Goal: Book appointment/travel/reservation

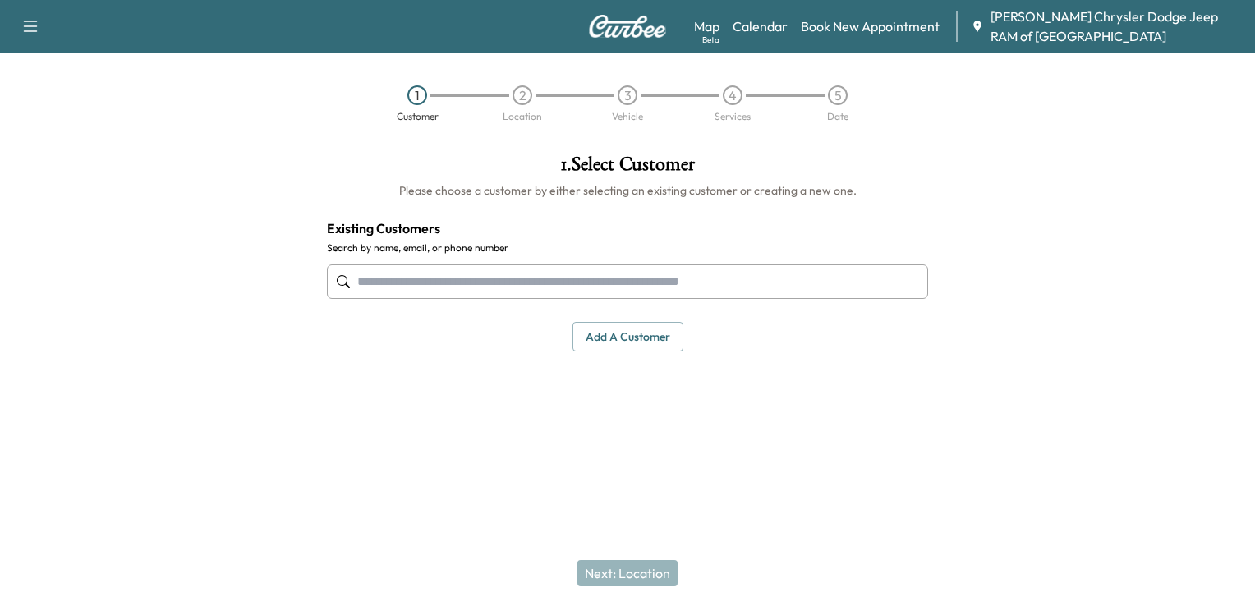
click at [499, 288] on input "text" at bounding box center [627, 282] width 601 height 35
paste input "**********"
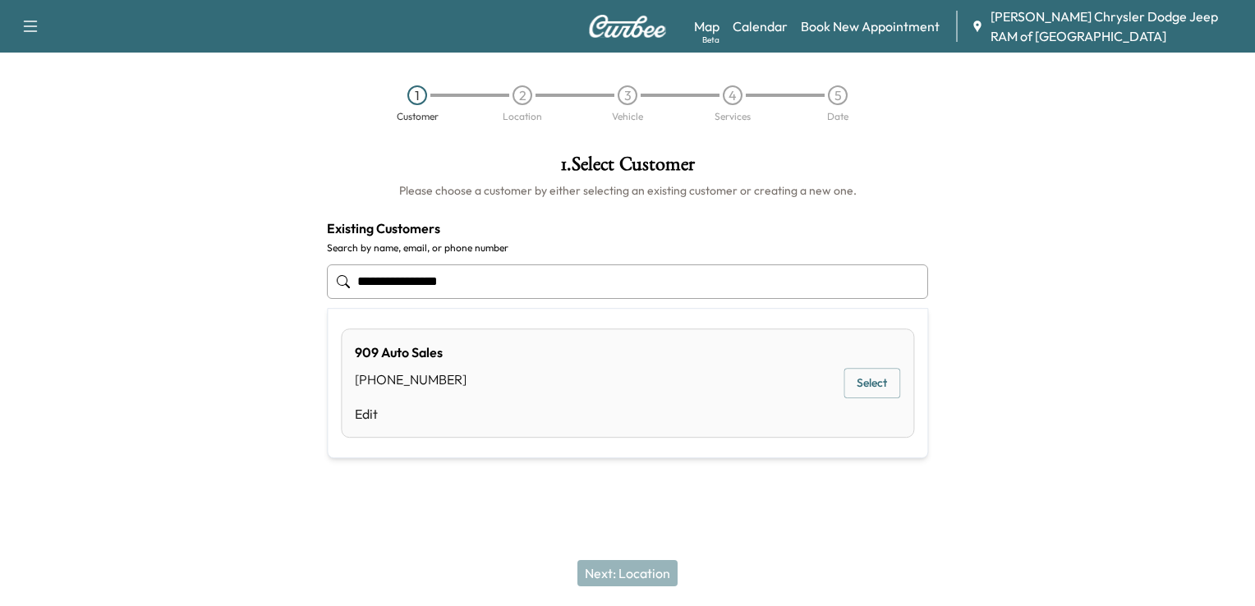
click at [425, 284] on input "**********" at bounding box center [627, 282] width 601 height 35
type input "**********"
click at [877, 386] on button "Select" at bounding box center [872, 383] width 57 height 30
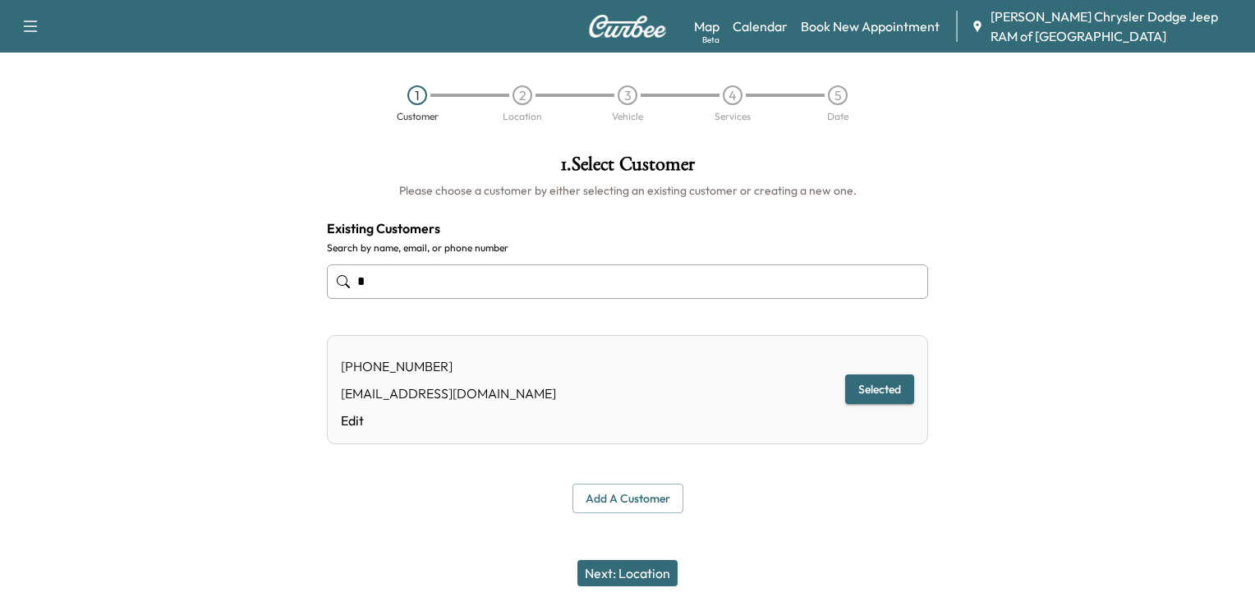
click at [638, 573] on button "Next: Location" at bounding box center [628, 573] width 100 height 26
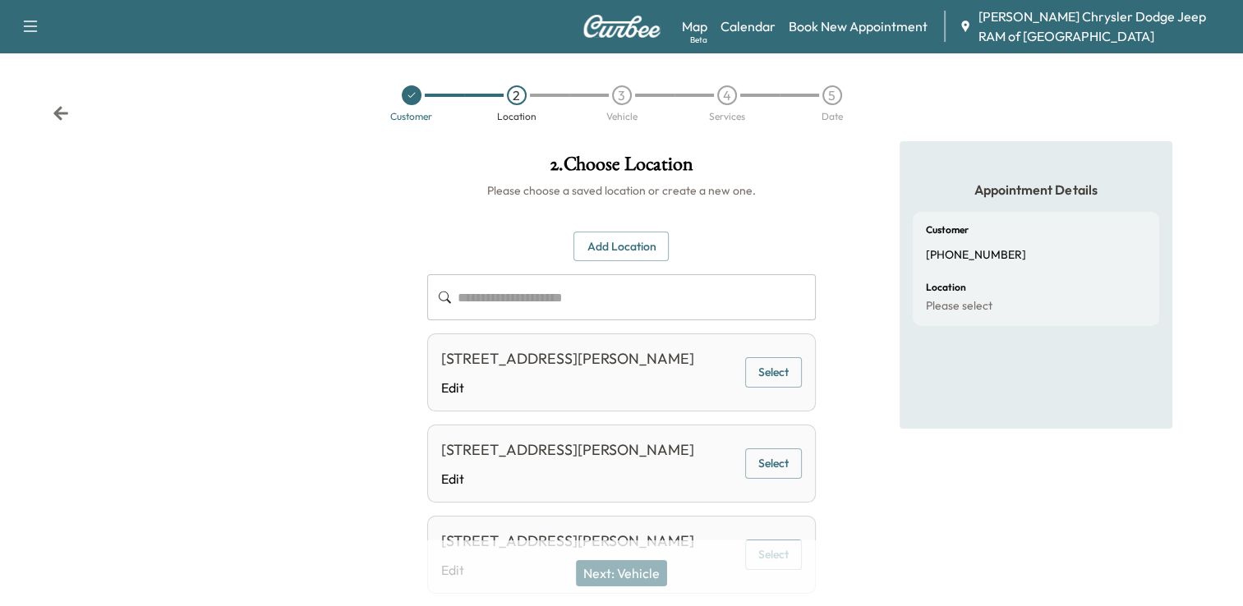
click at [533, 307] on input "text" at bounding box center [637, 297] width 358 height 46
click at [770, 479] on button "Select" at bounding box center [773, 464] width 57 height 30
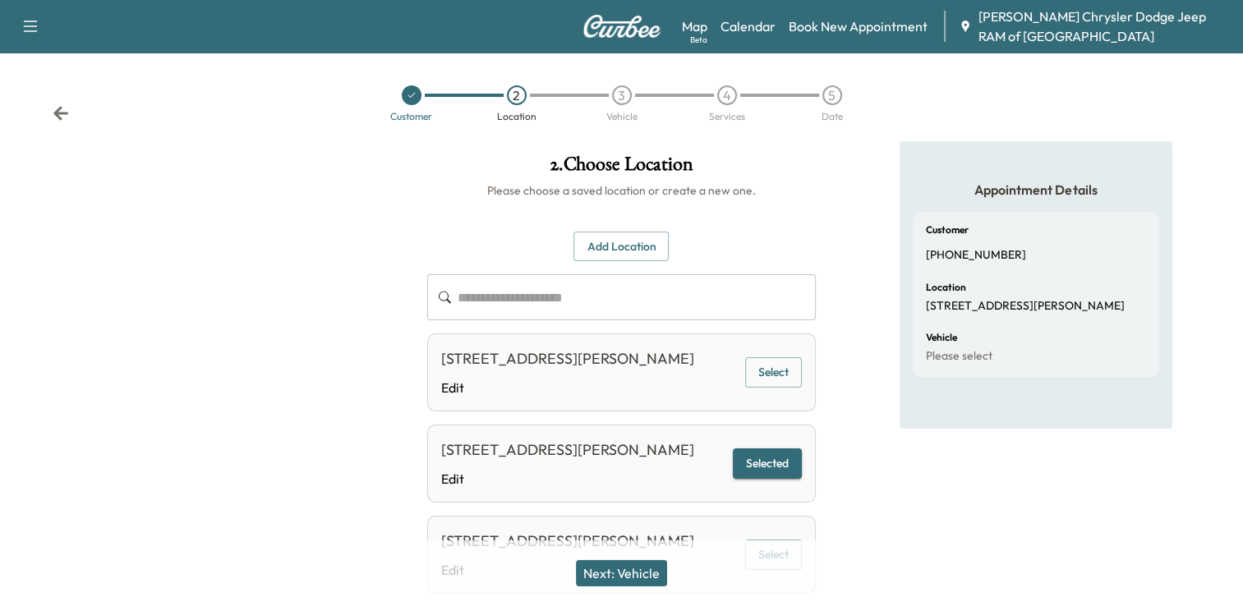
click at [769, 386] on button "Select" at bounding box center [773, 372] width 57 height 30
click at [626, 569] on button "Next: Vehicle" at bounding box center [621, 573] width 91 height 26
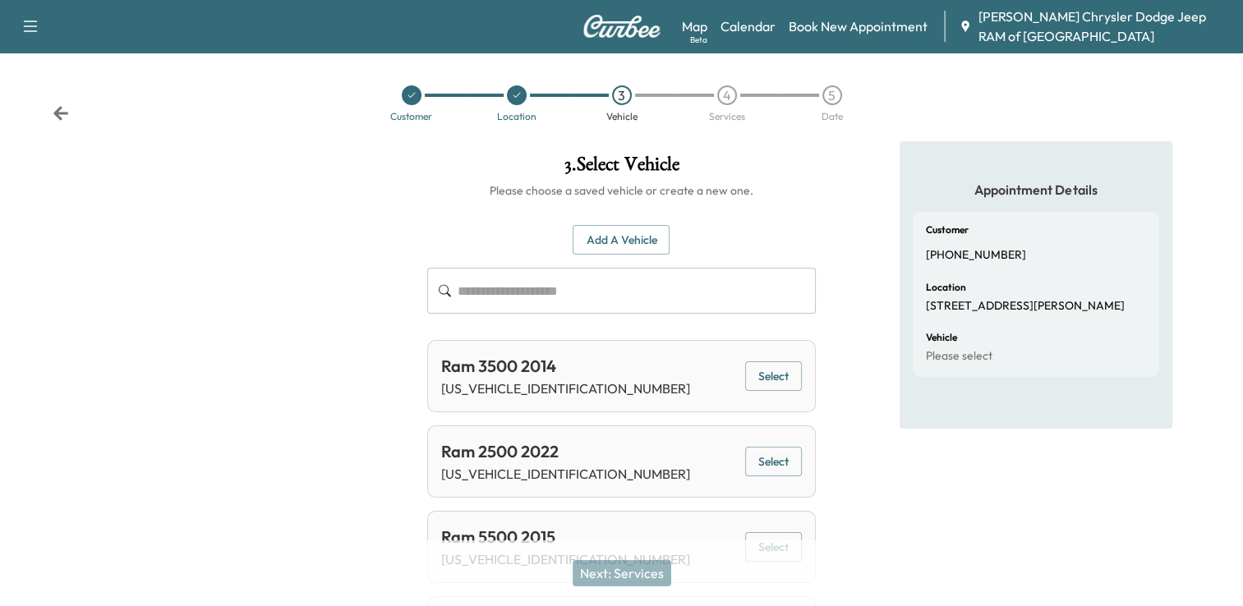
click at [554, 302] on input "text" at bounding box center [637, 291] width 358 height 46
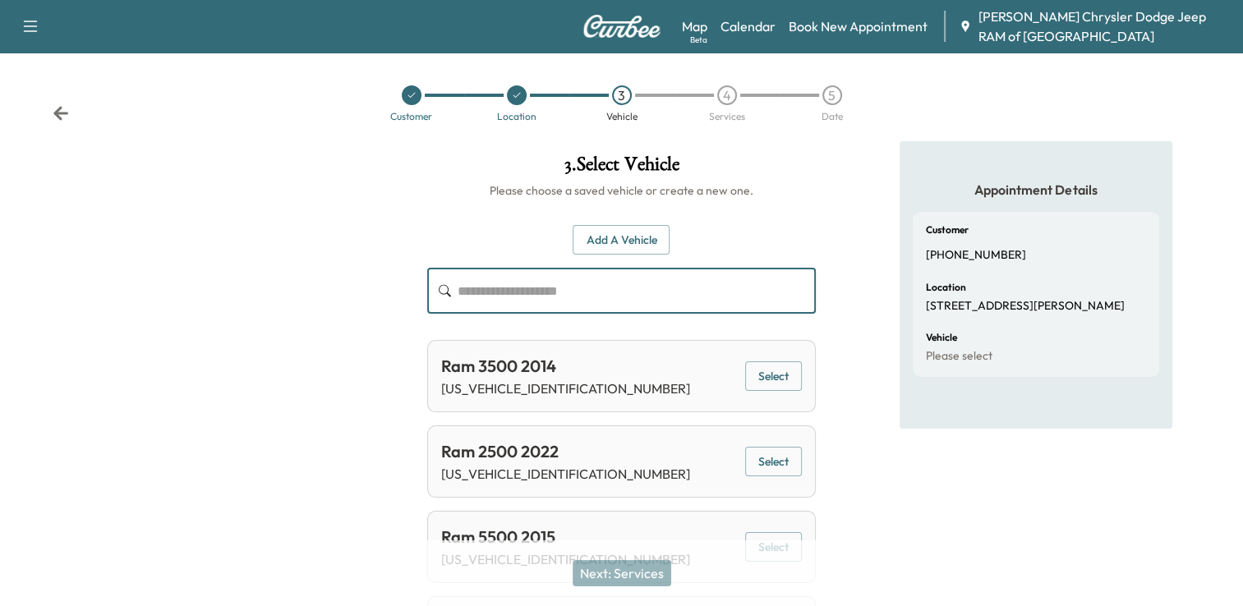
paste input "**********"
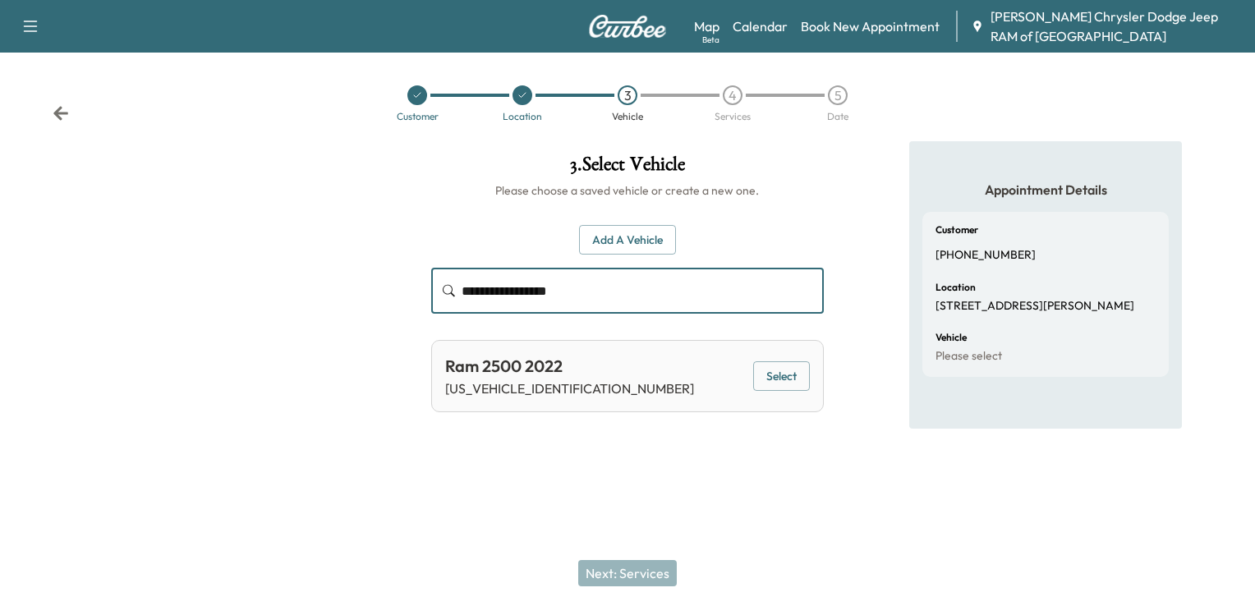
type input "**********"
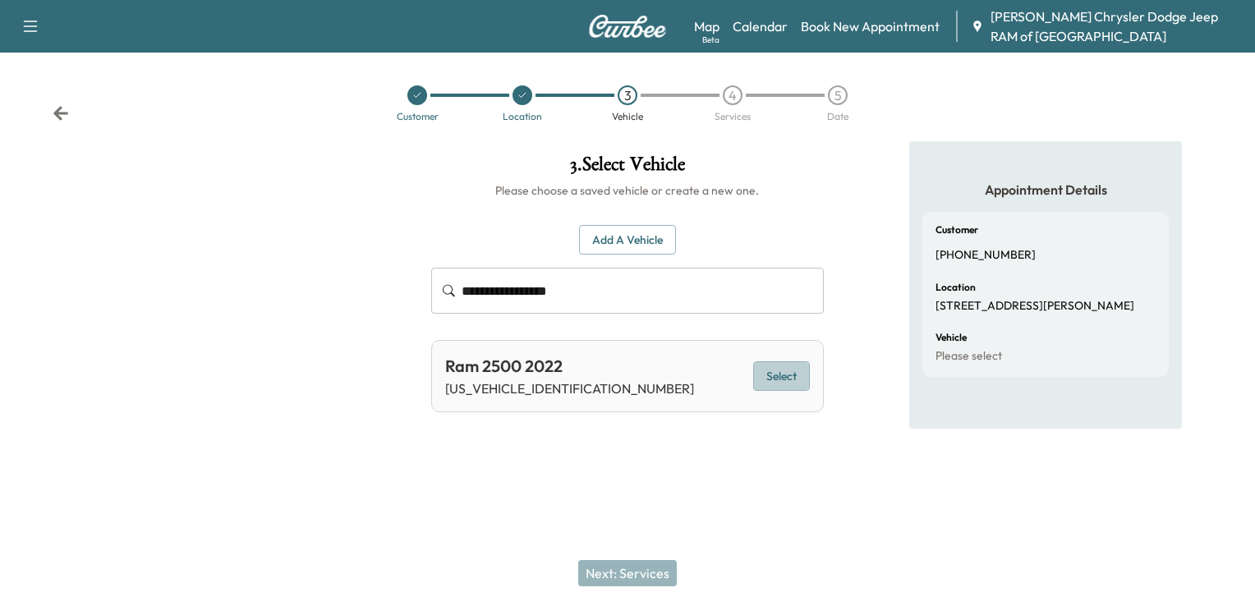
click at [769, 377] on button "Select" at bounding box center [781, 376] width 57 height 30
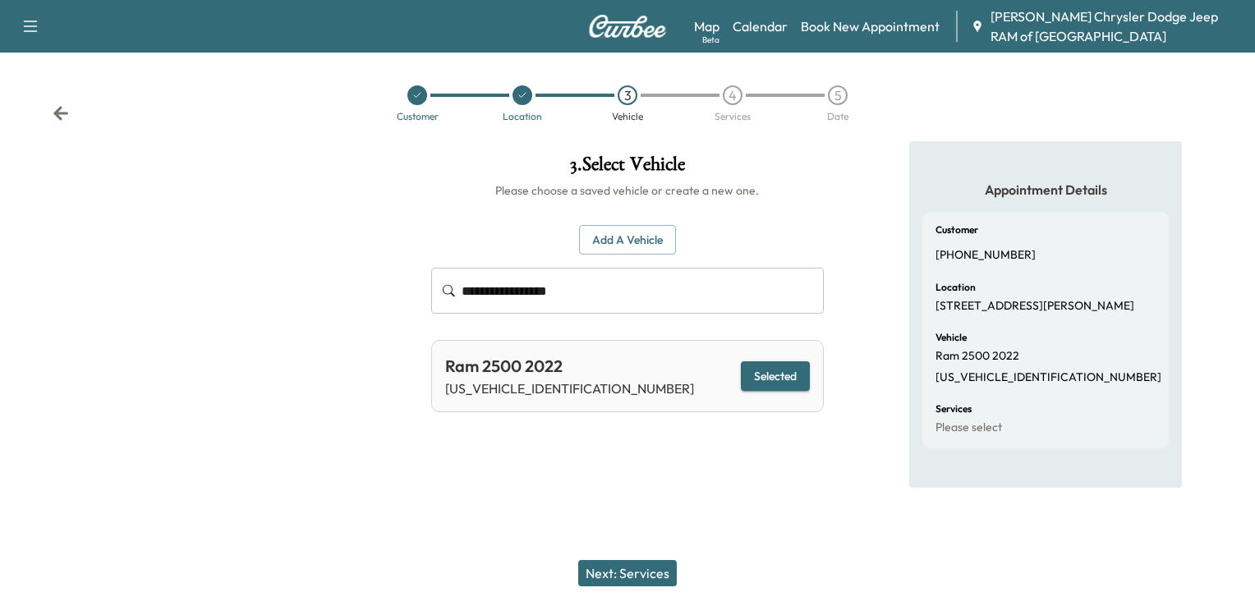
click at [628, 577] on button "Next: Services" at bounding box center [627, 573] width 99 height 26
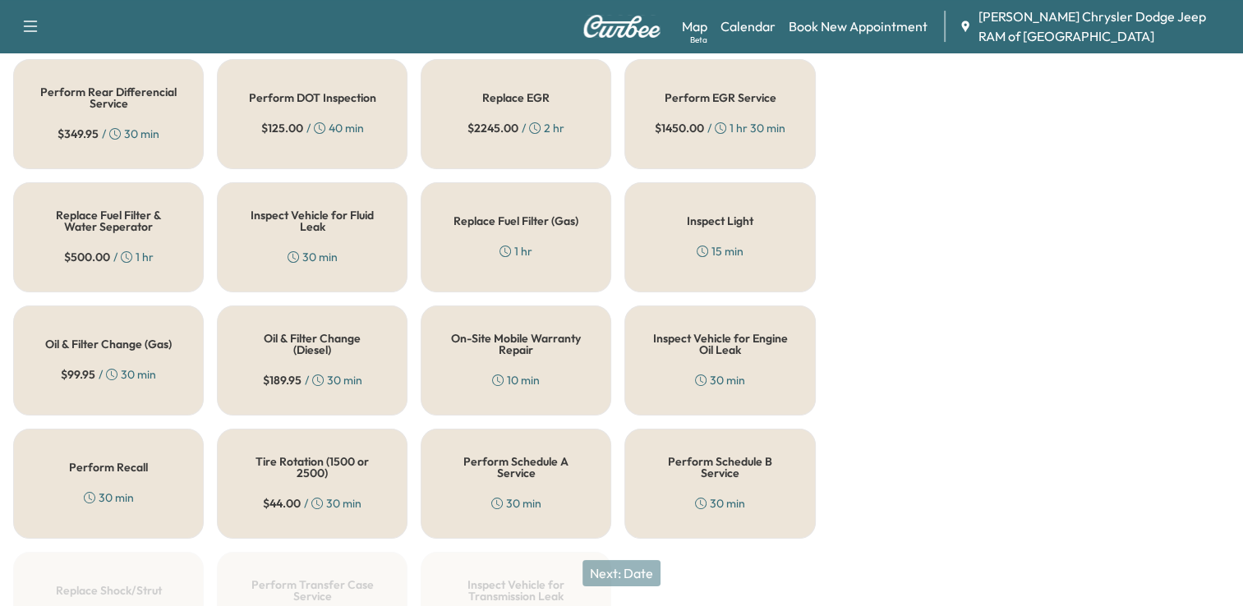
scroll to position [532, 0]
click at [140, 336] on h5 "Oil & Filter Change (Gas)" at bounding box center [108, 342] width 127 height 12
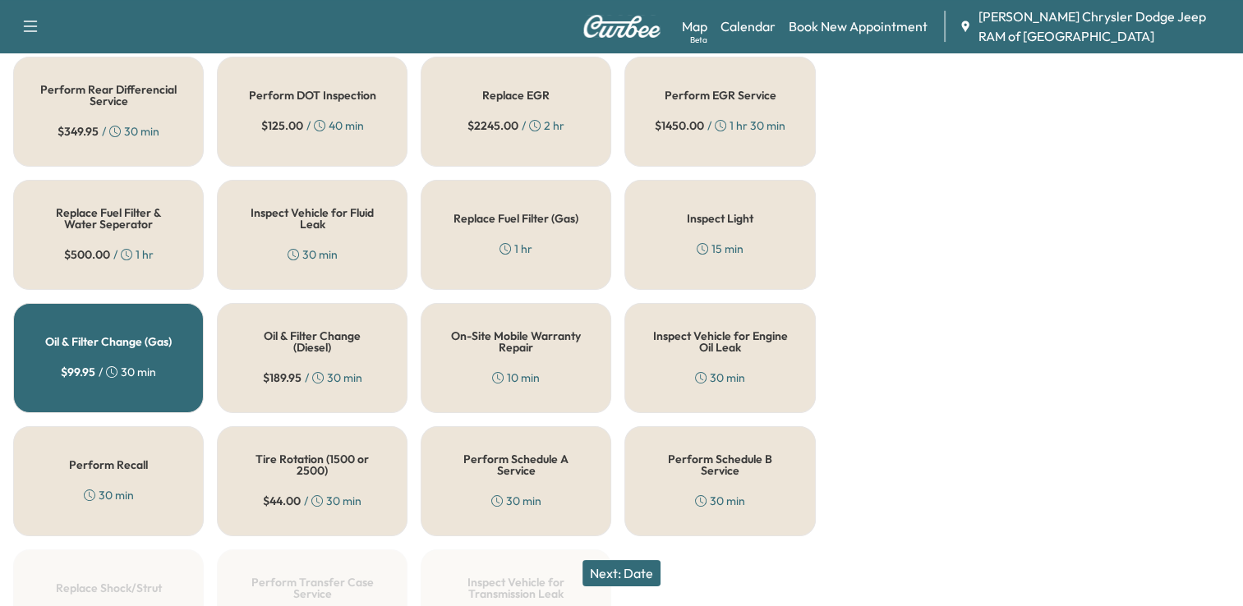
click at [644, 568] on button "Next: Date" at bounding box center [621, 573] width 78 height 26
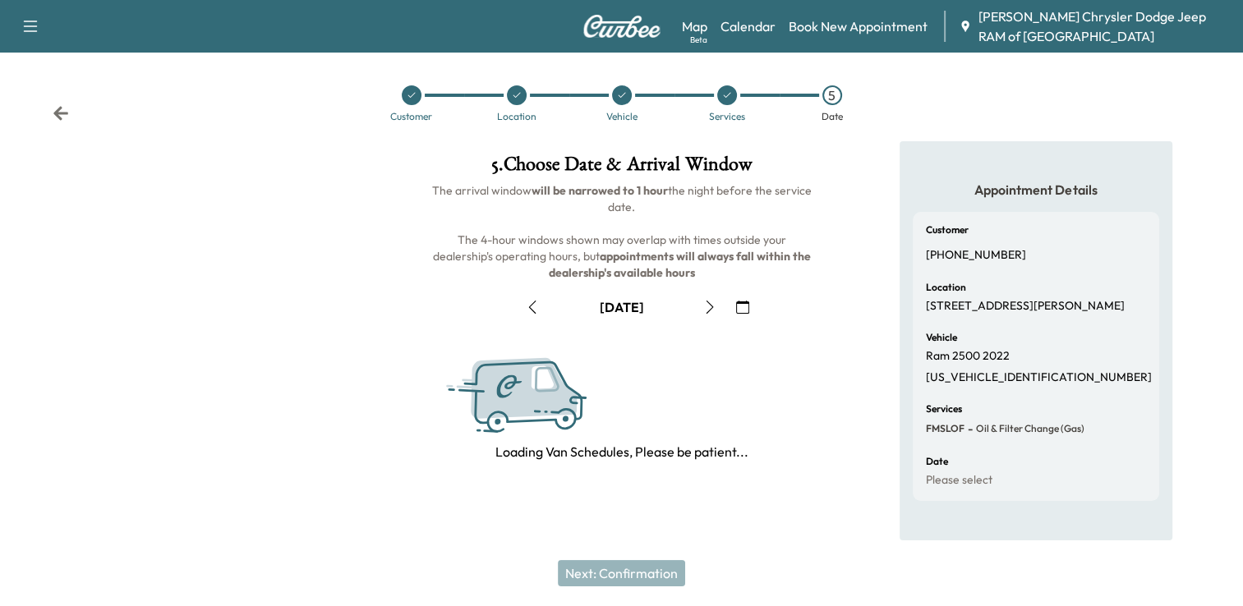
scroll to position [213, 0]
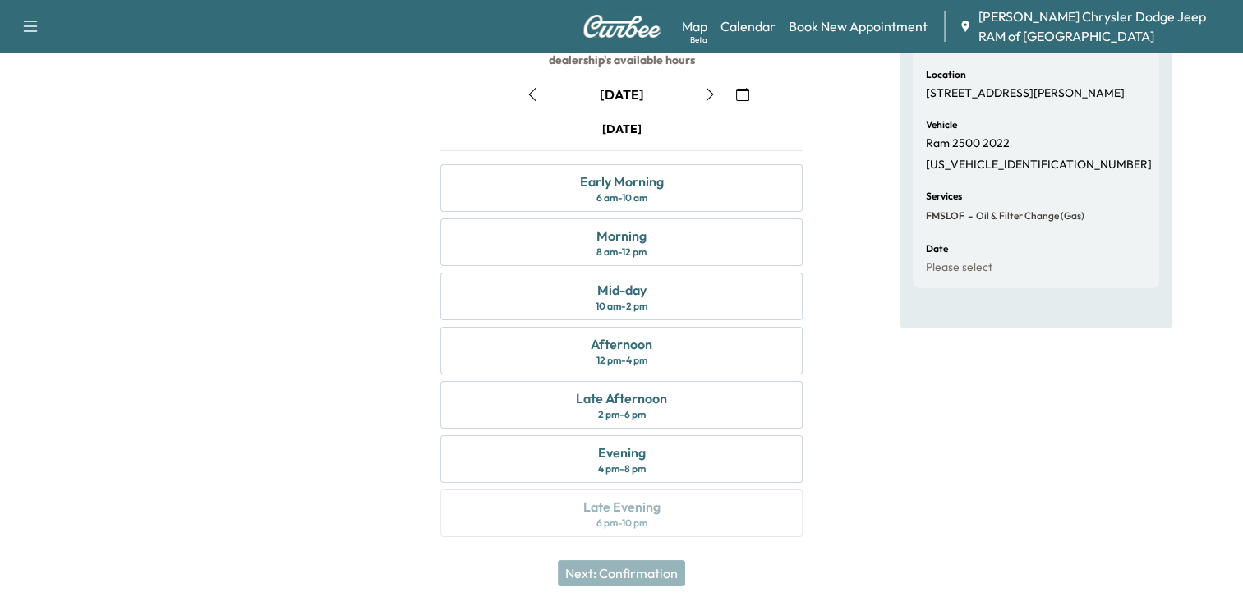
click at [536, 102] on button "button" at bounding box center [532, 94] width 28 height 26
click at [639, 412] on div "2 pm - 6 pm" at bounding box center [621, 414] width 48 height 13
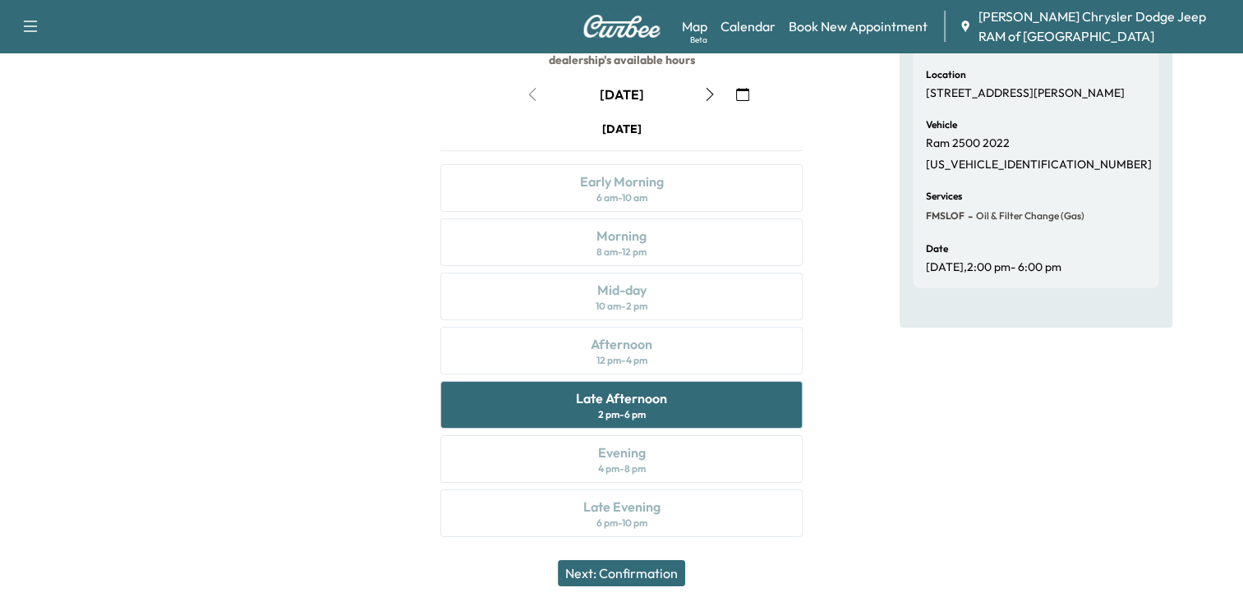
click at [633, 569] on button "Next: Confirmation" at bounding box center [621, 573] width 127 height 26
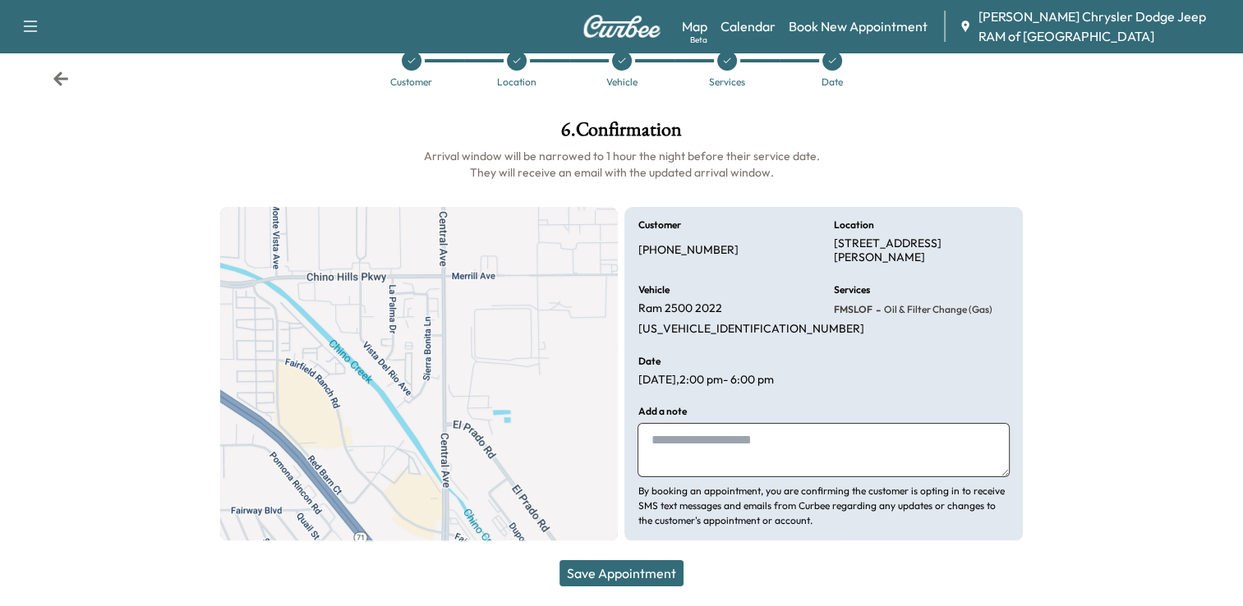
click at [642, 570] on button "Save Appointment" at bounding box center [621, 573] width 124 height 26
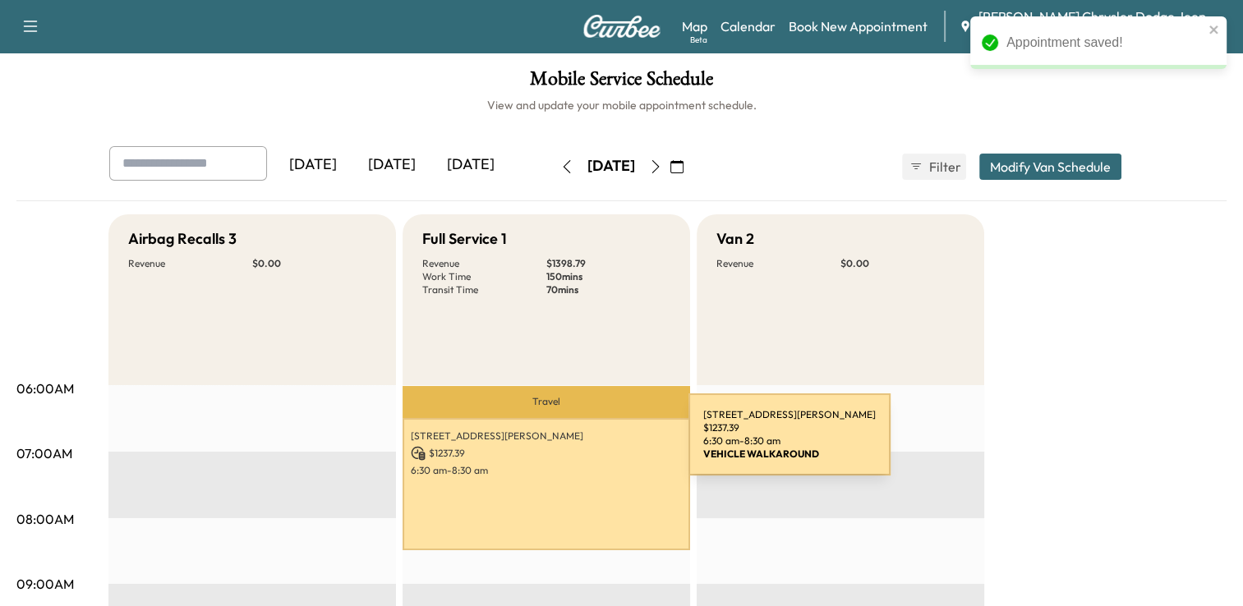
click at [565, 451] on p "$ 1237.39" at bounding box center [546, 453] width 271 height 15
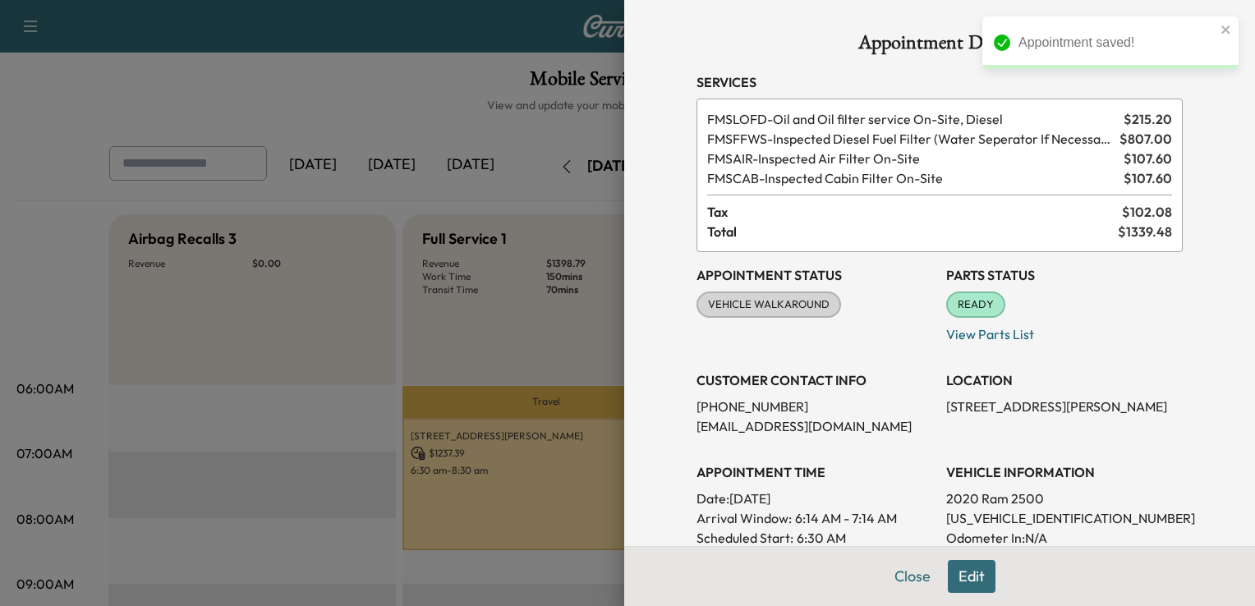
click at [549, 330] on div at bounding box center [627, 303] width 1255 height 606
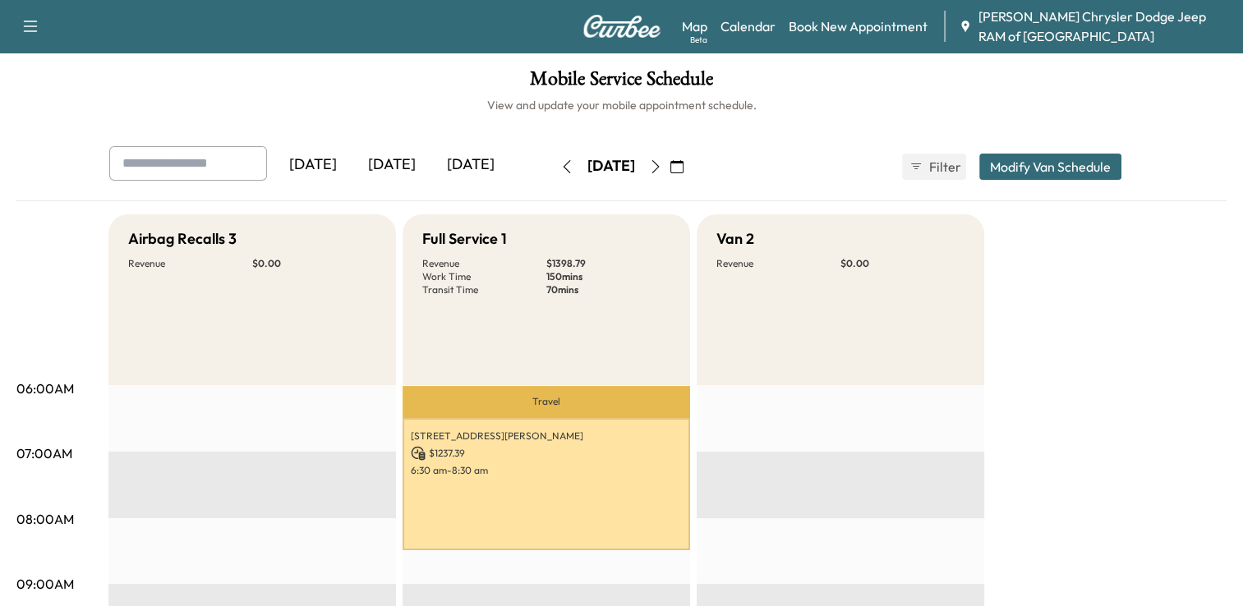
click at [662, 170] on icon "button" at bounding box center [655, 166] width 13 height 13
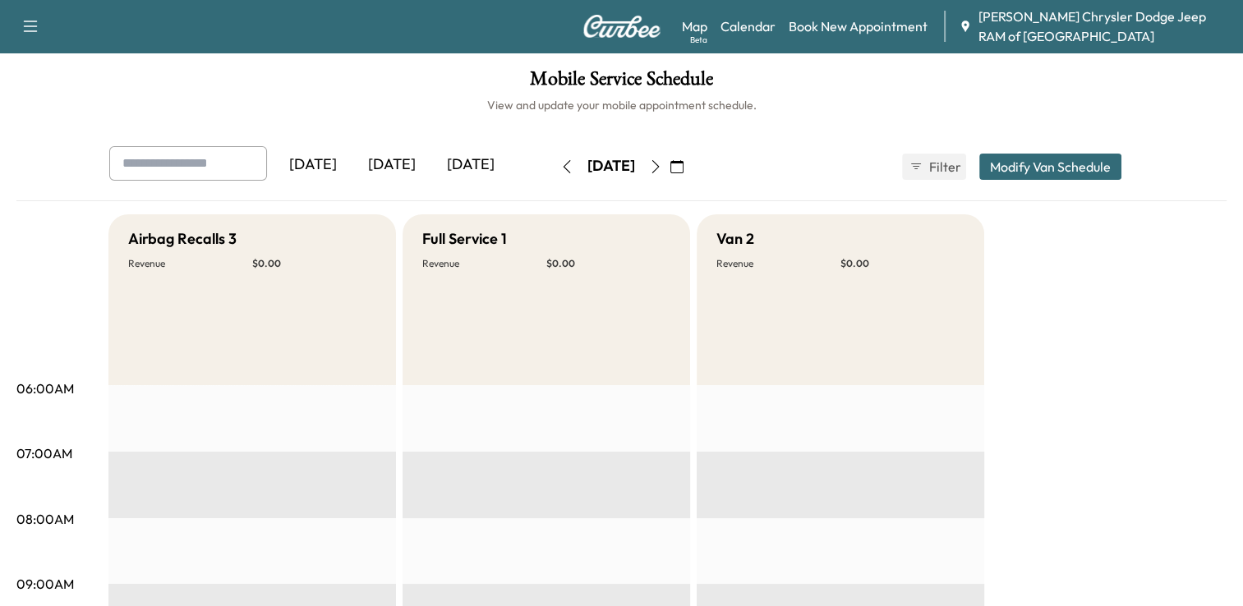
click at [560, 165] on icon "button" at bounding box center [566, 166] width 13 height 13
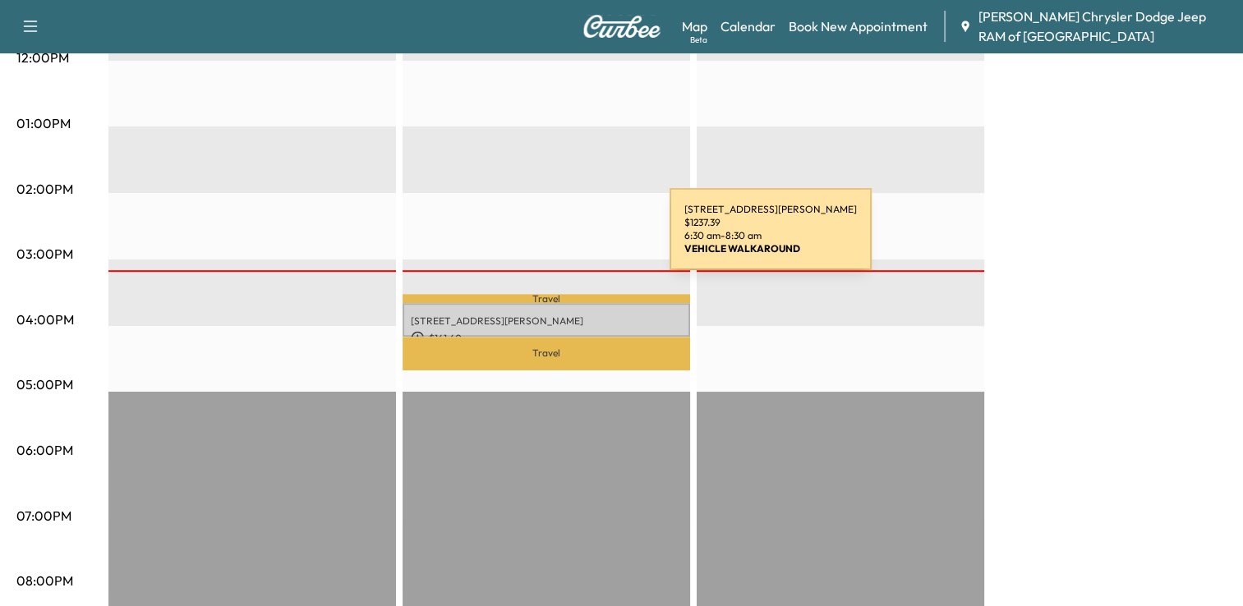
scroll to position [732, 0]
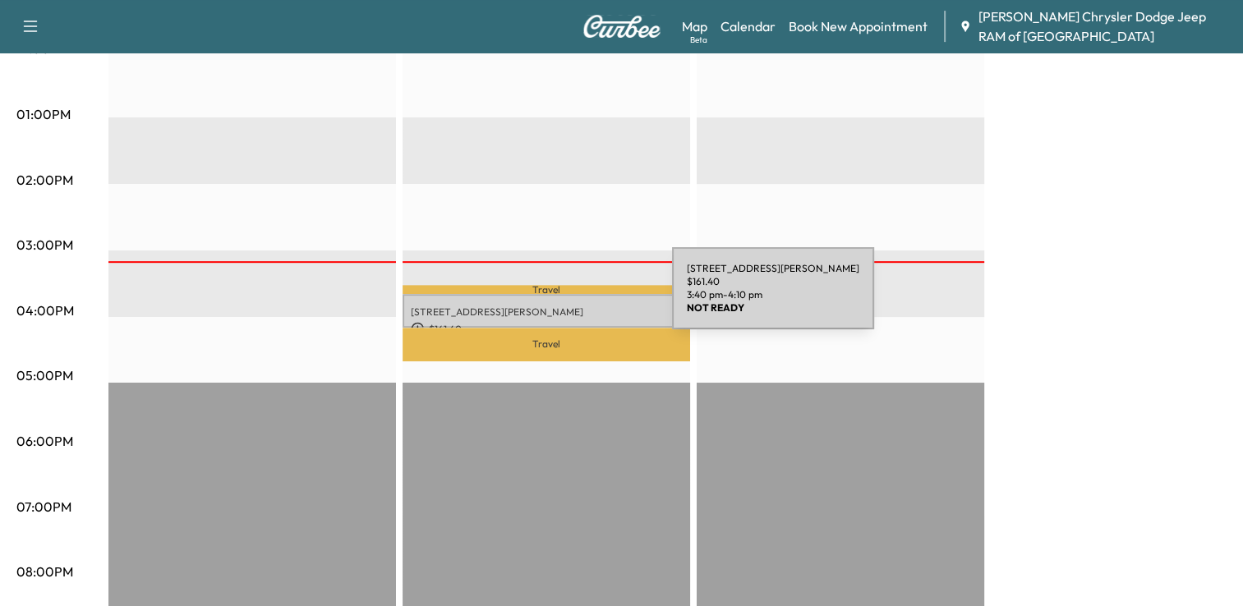
click at [549, 306] on p "[STREET_ADDRESS][PERSON_NAME]" at bounding box center [546, 312] width 271 height 13
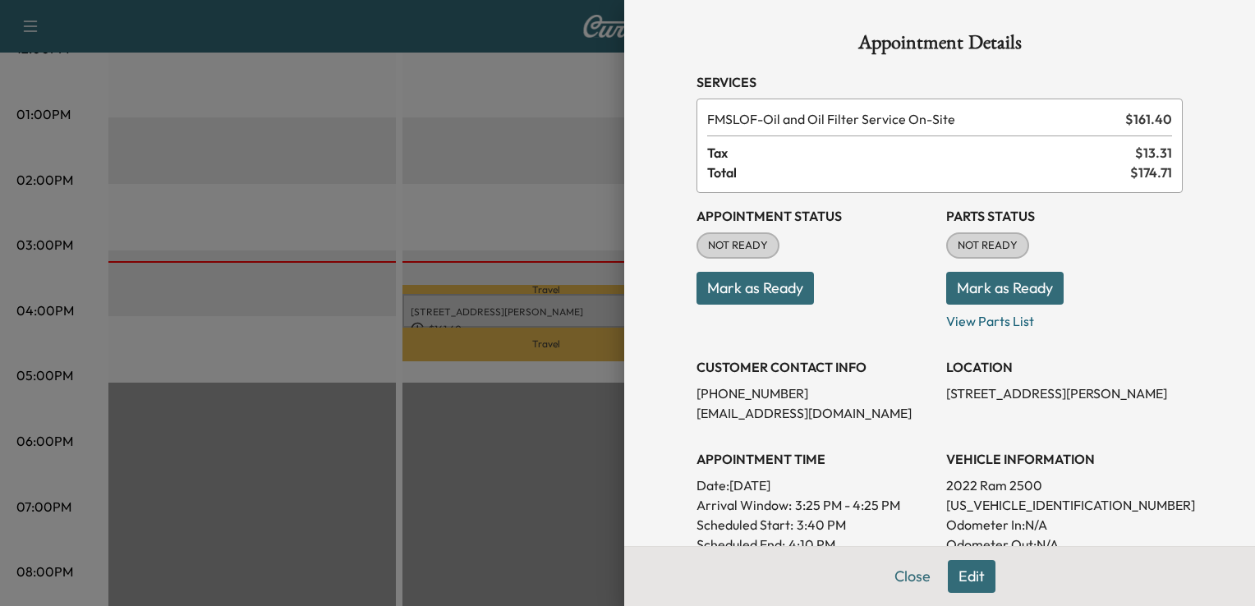
click at [759, 288] on button "Mark as Ready" at bounding box center [755, 288] width 117 height 33
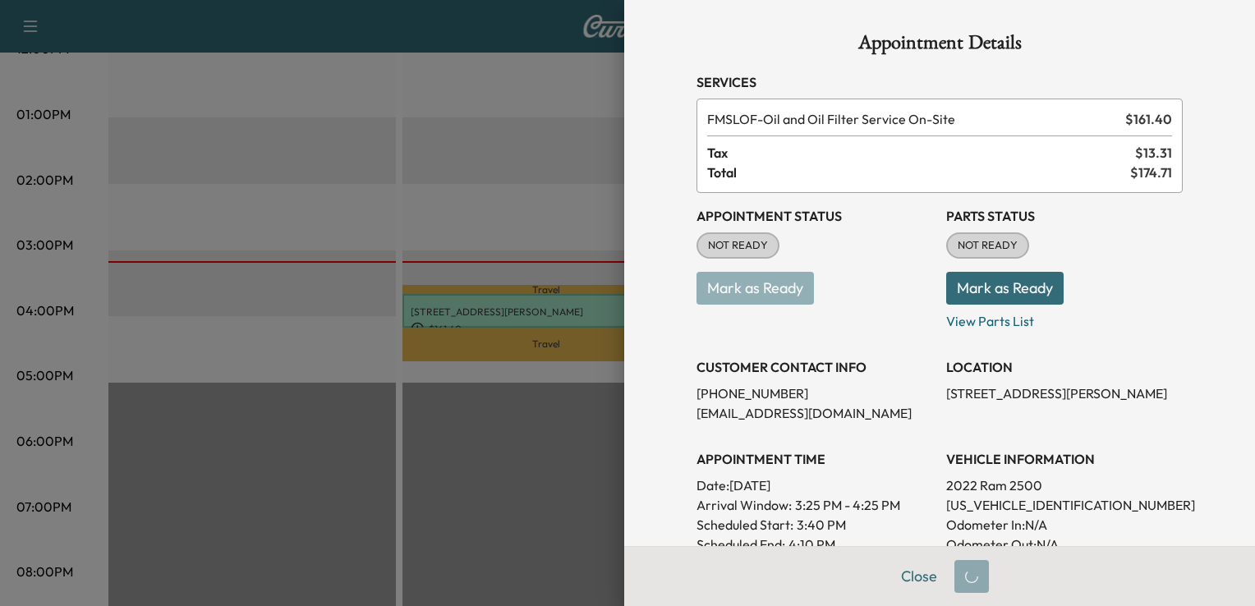
click at [991, 286] on button "Mark as Ready" at bounding box center [1004, 288] width 117 height 33
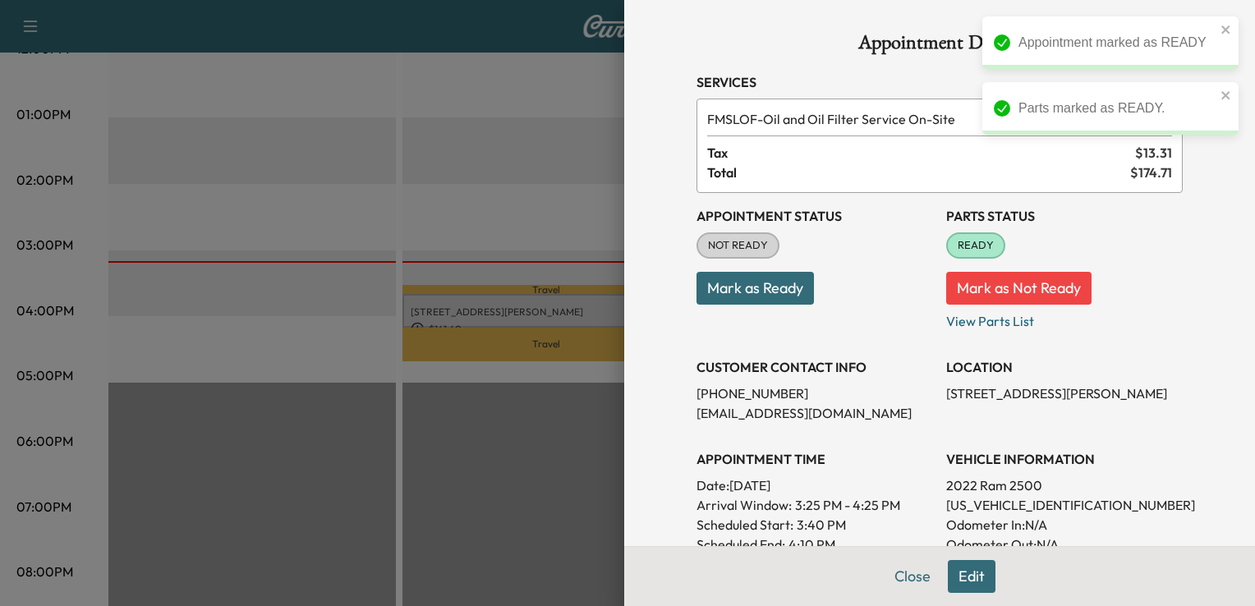
click at [749, 283] on button "Mark as Ready" at bounding box center [755, 288] width 117 height 33
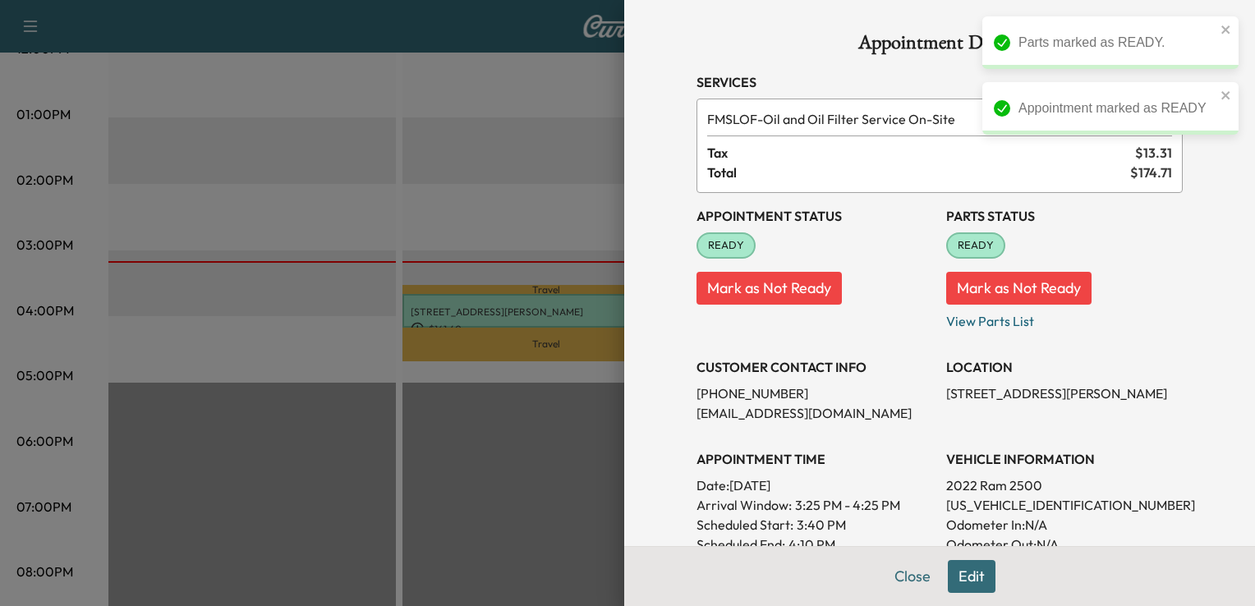
click at [532, 196] on div at bounding box center [627, 303] width 1255 height 606
